Goal: Understand process/instructions: Learn how to perform a task or action

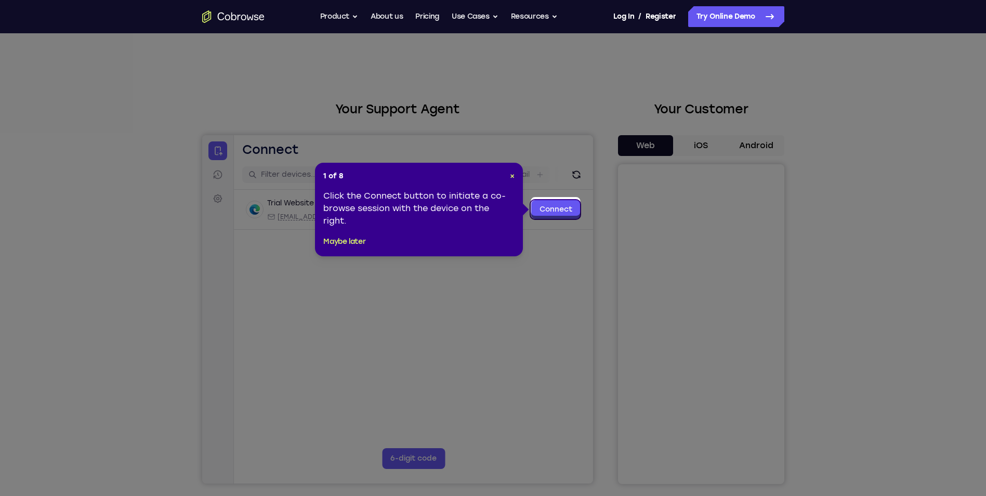
scroll to position [52, 0]
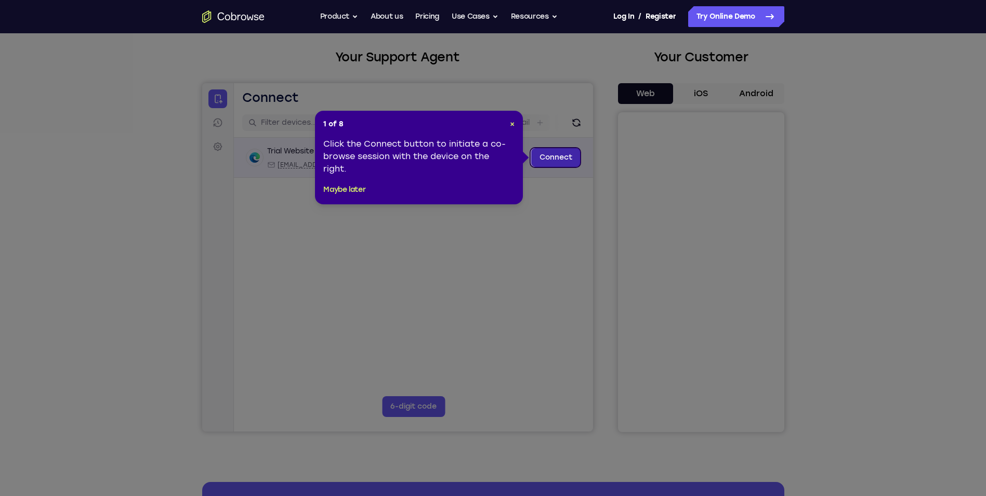
click at [558, 159] on link "Connect" at bounding box center [555, 157] width 49 height 19
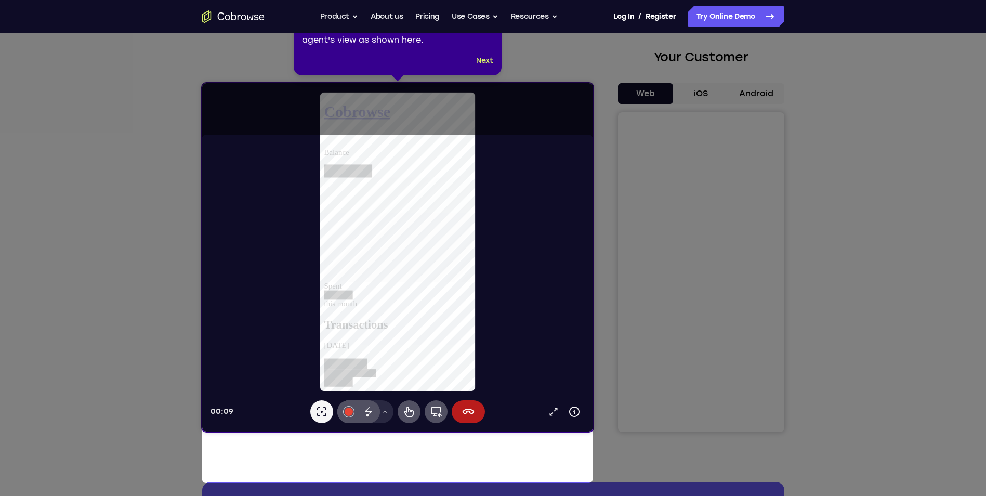
scroll to position [0, 0]
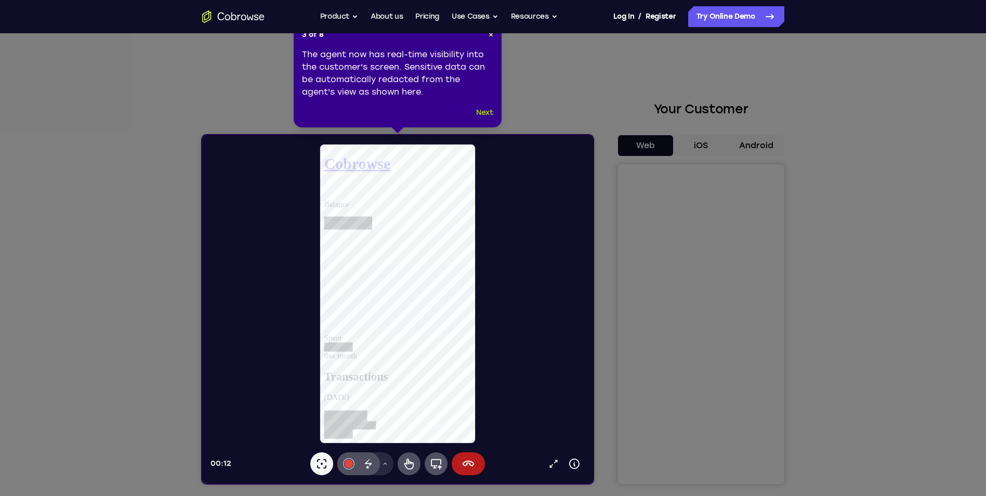
click at [481, 111] on button "Next" at bounding box center [484, 113] width 17 height 12
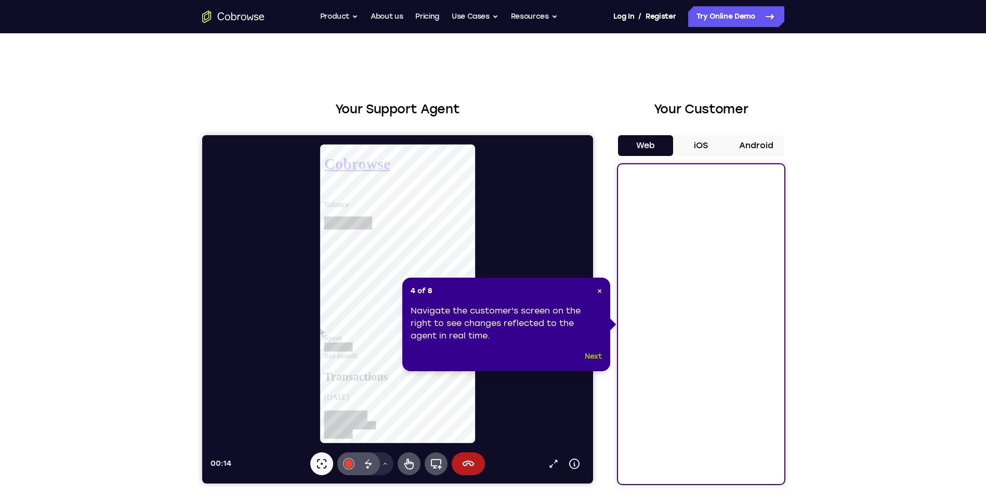
click at [596, 354] on button "Next" at bounding box center [593, 356] width 17 height 12
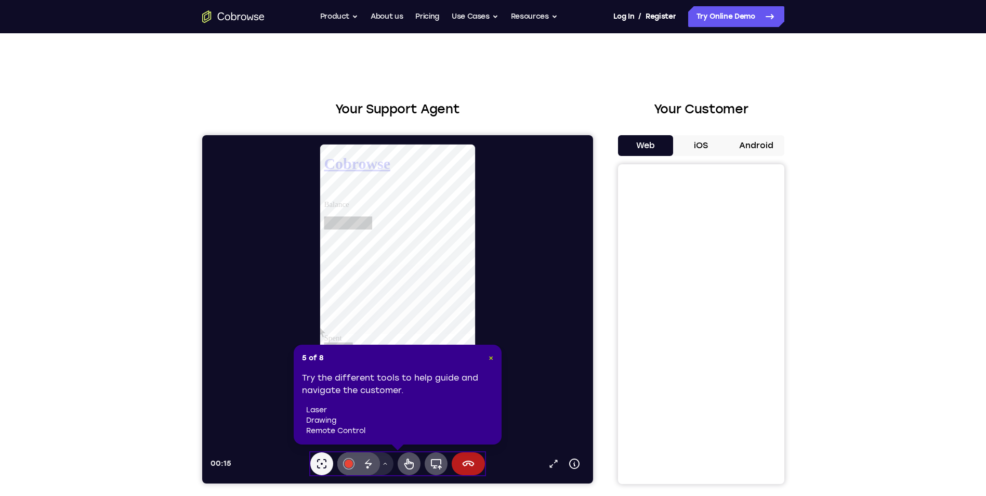
click at [489, 358] on span "×" at bounding box center [491, 358] width 5 height 9
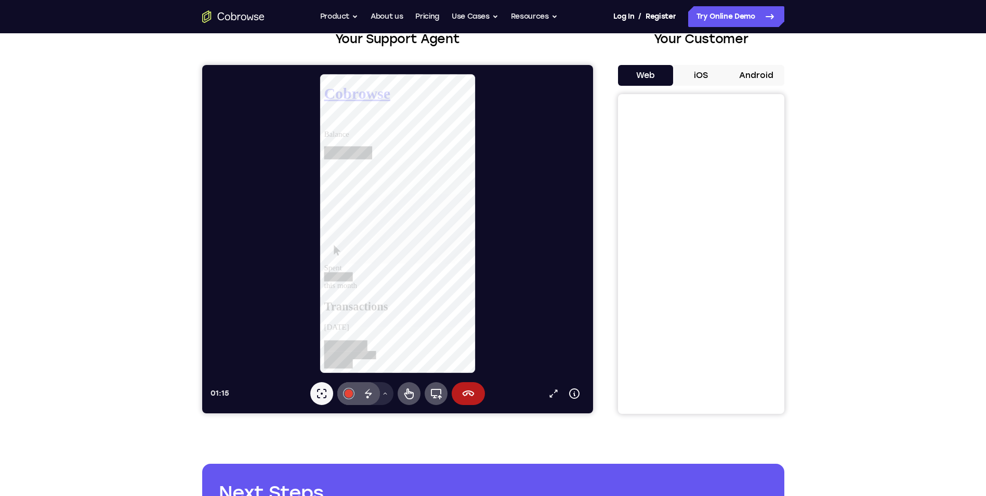
scroll to position [52, 0]
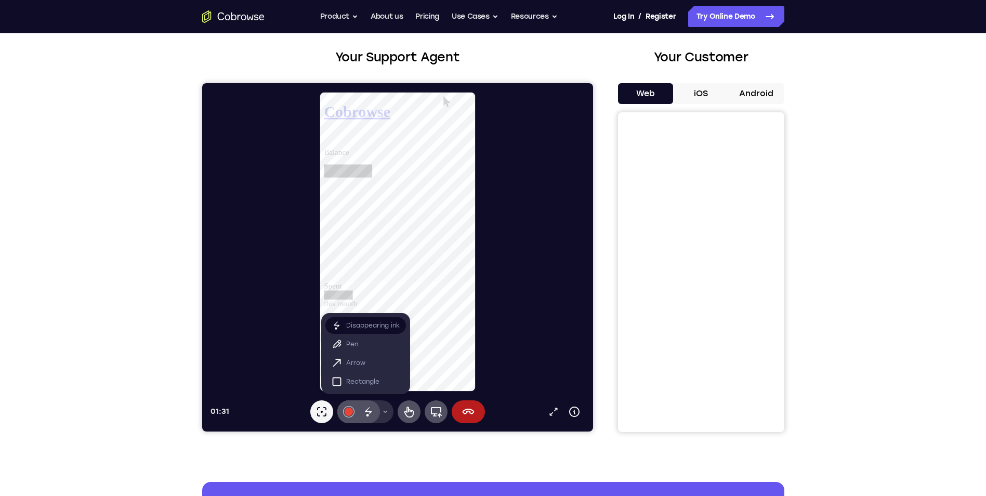
click at [372, 329] on p "Disappearing ink" at bounding box center [373, 325] width 54 height 10
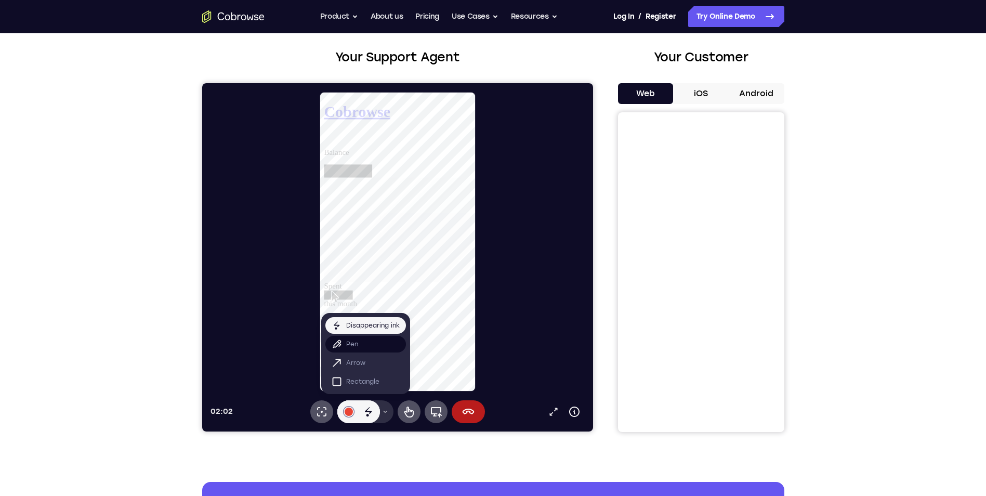
click at [351, 350] on button "Pen" at bounding box center [365, 344] width 81 height 17
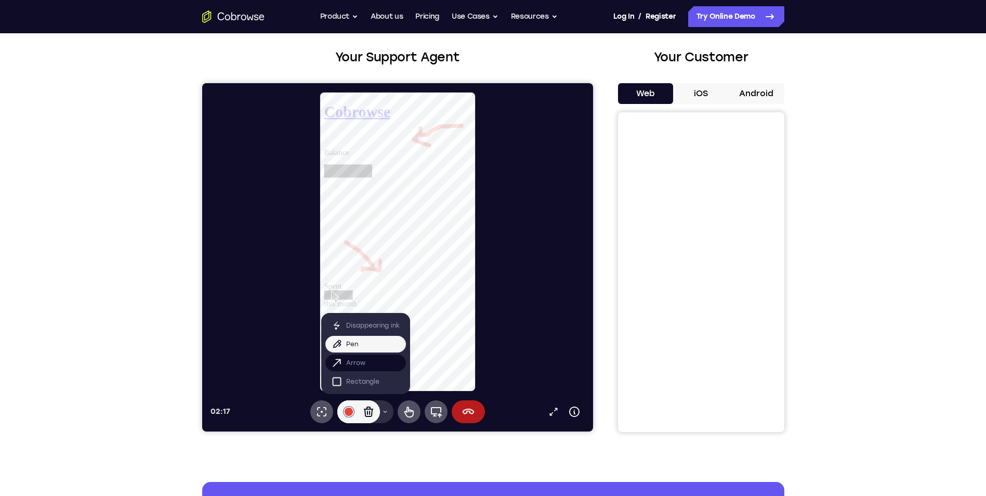
click at [358, 367] on p "Arrow" at bounding box center [355, 363] width 19 height 10
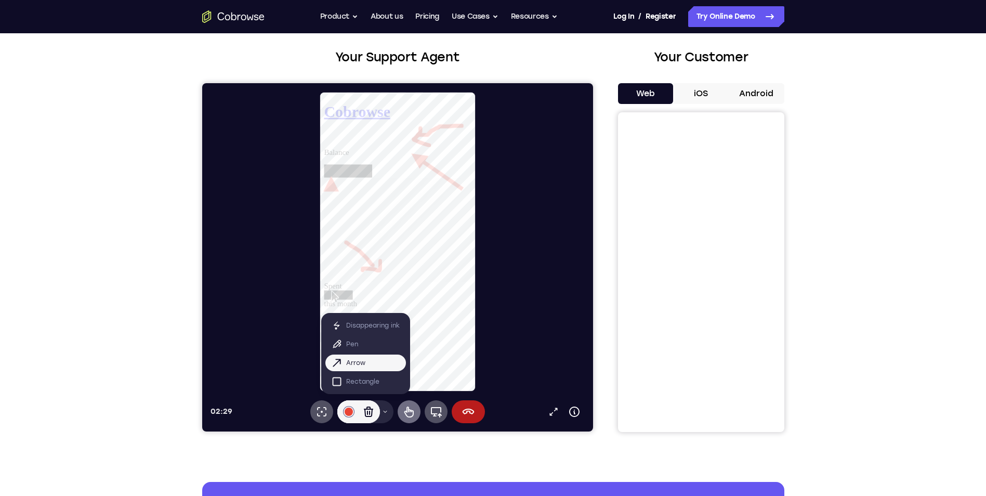
click at [320, 141] on icon at bounding box center [309, 130] width 21 height 22
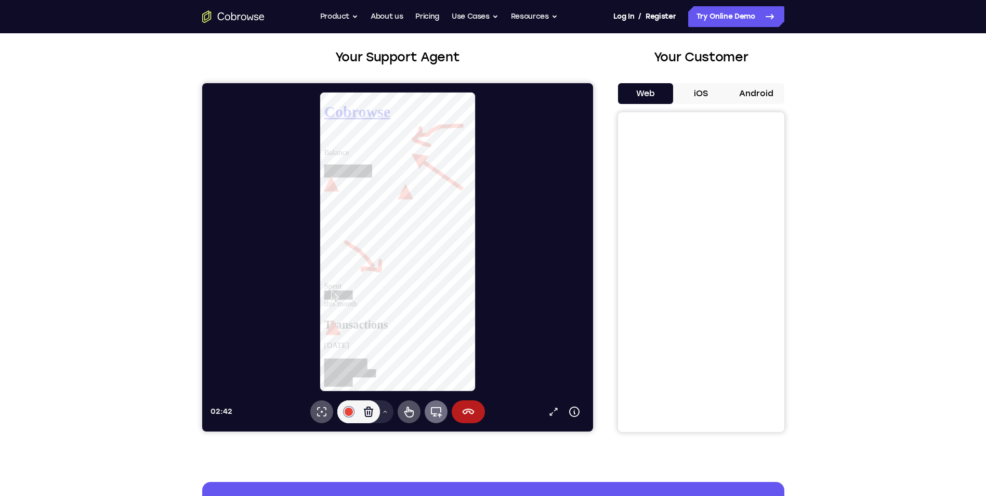
click at [224, 343] on icon at bounding box center [215, 333] width 17 height 17
